Goal: Check status: Check status

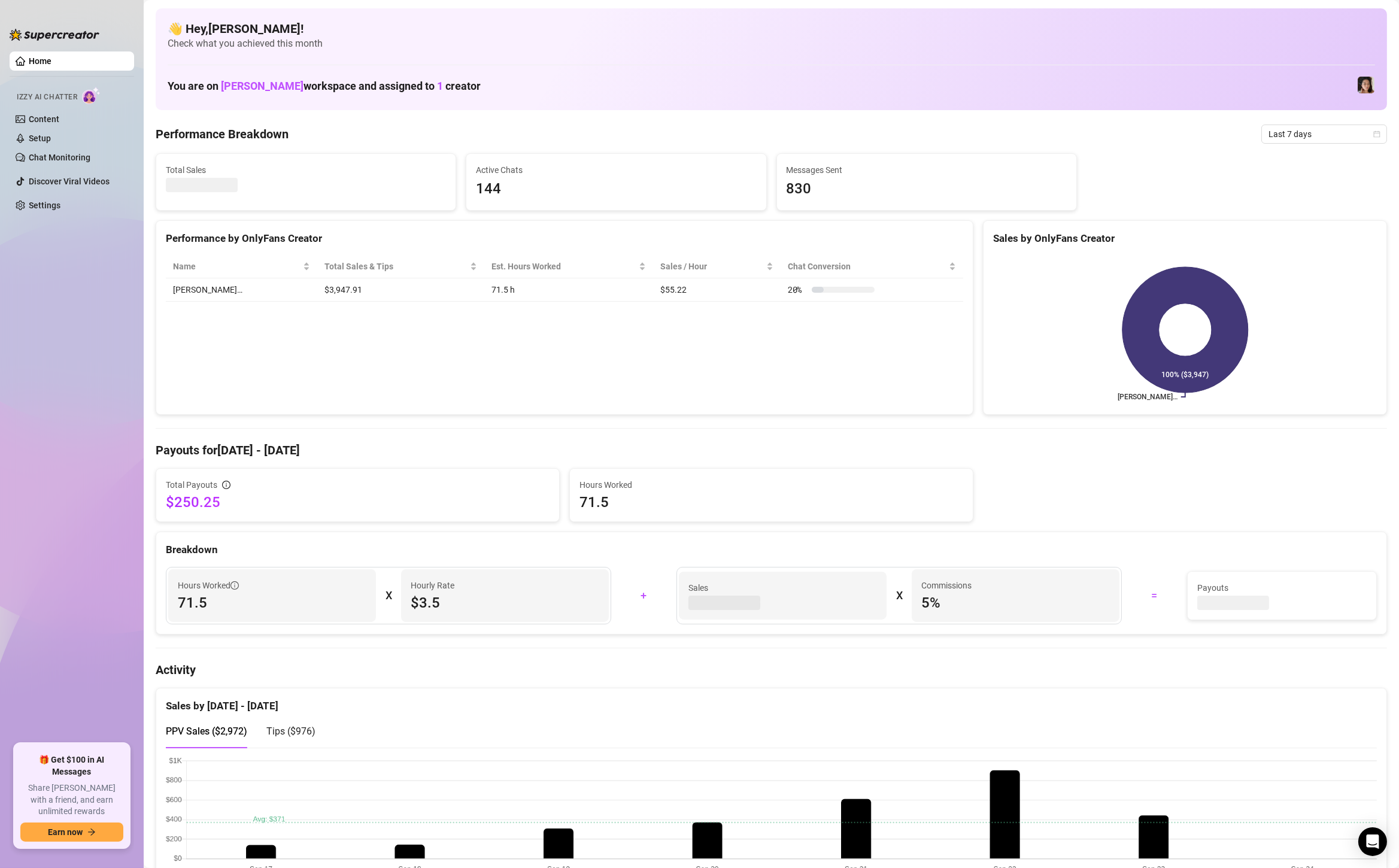
click at [1294, 136] on span "Last 7 days" at bounding box center [1324, 133] width 112 height 18
click at [1294, 229] on div "Custom date" at bounding box center [1323, 234] width 107 height 13
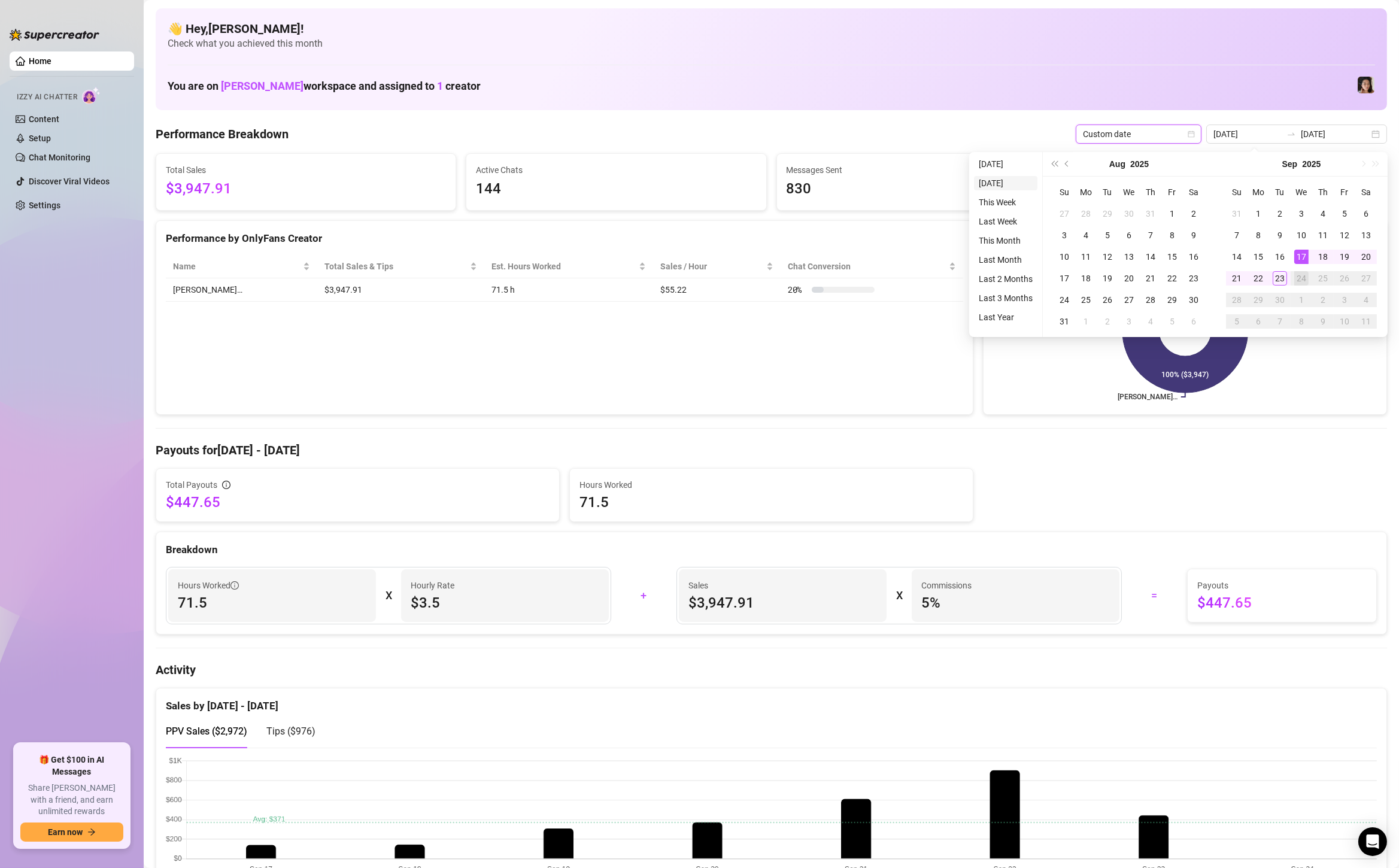
type input "[DATE]"
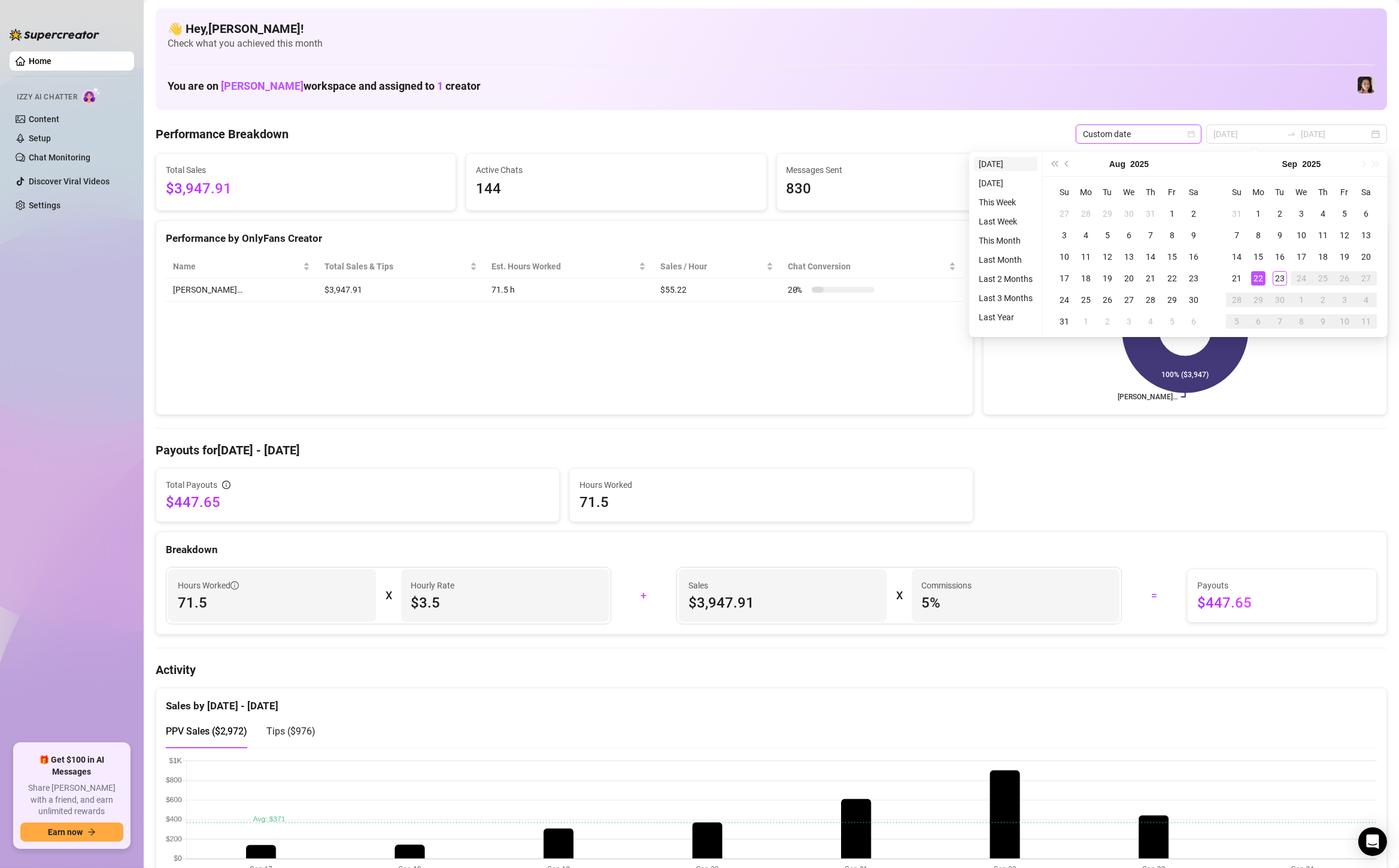
type input "[DATE]"
click at [1000, 164] on li "[DATE]" at bounding box center [1006, 164] width 63 height 14
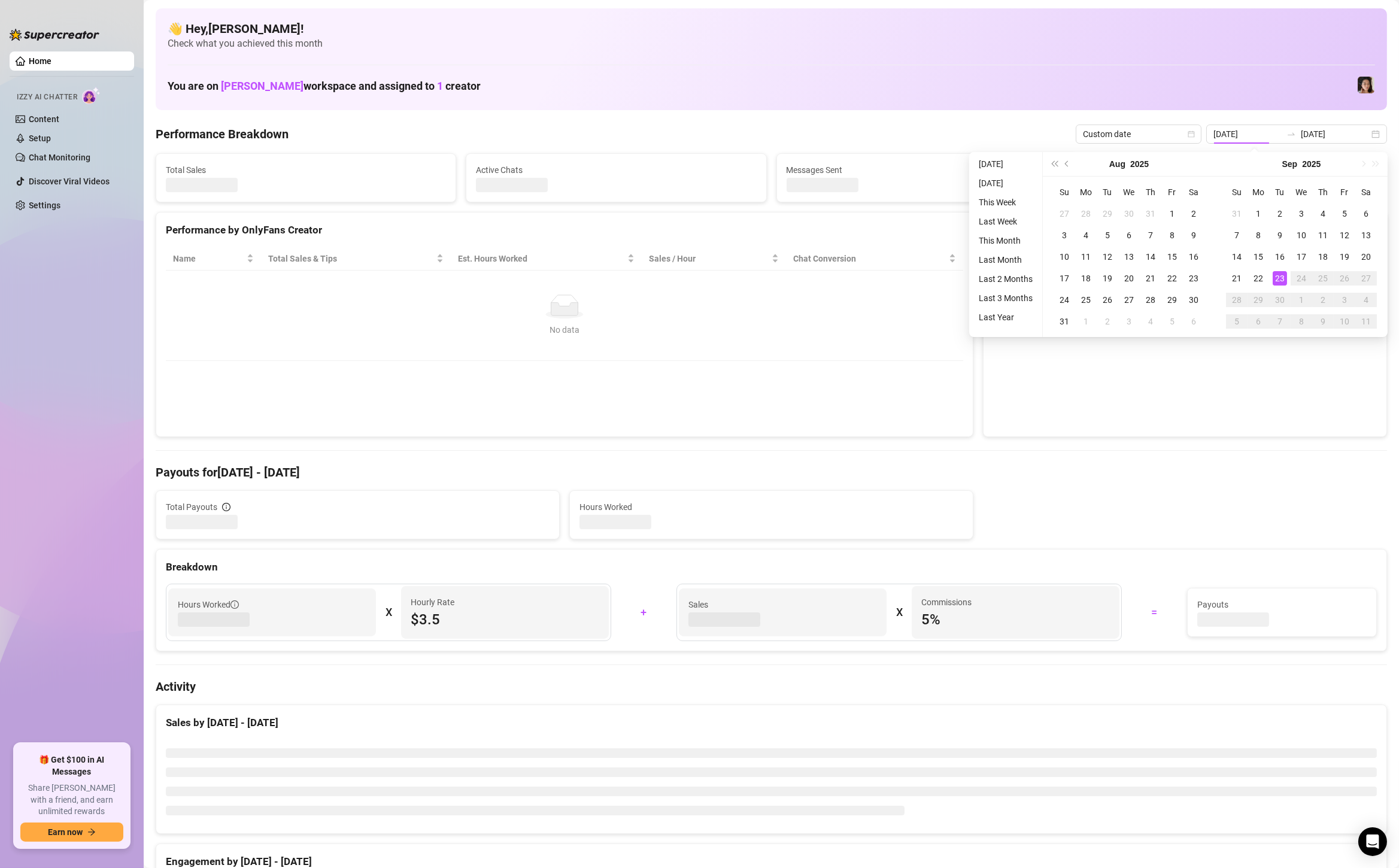
type input "[DATE]"
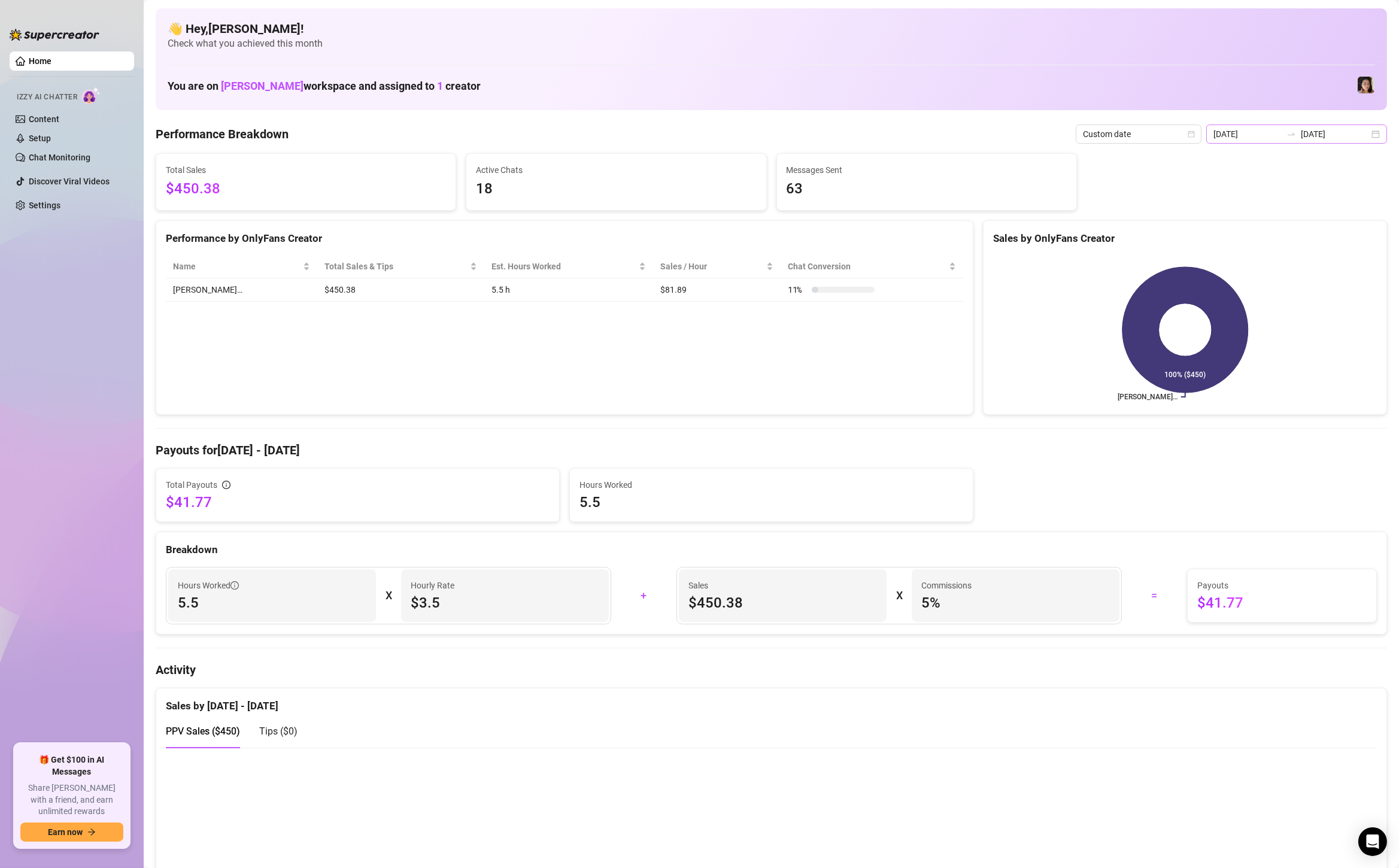
click at [1382, 134] on div "[DATE] [DATE]" at bounding box center [1296, 134] width 181 height 19
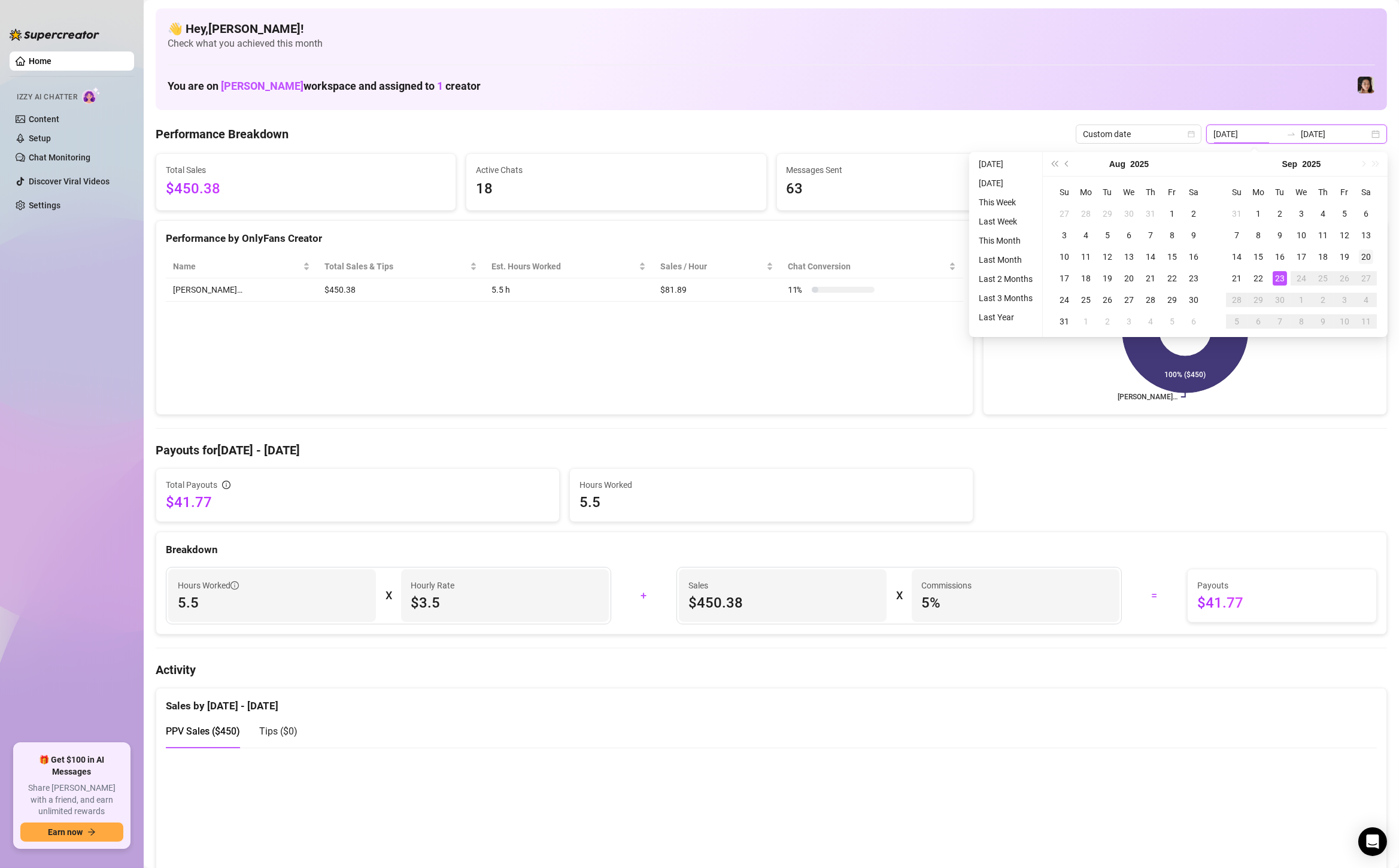
type input "[DATE]"
click at [1372, 246] on td "20" at bounding box center [1366, 256] width 22 height 22
type input "[DATE]"
click at [1283, 278] on div "23" at bounding box center [1279, 278] width 14 height 14
type input "[DATE]"
